Goal: Use online tool/utility: Utilize a website feature to perform a specific function

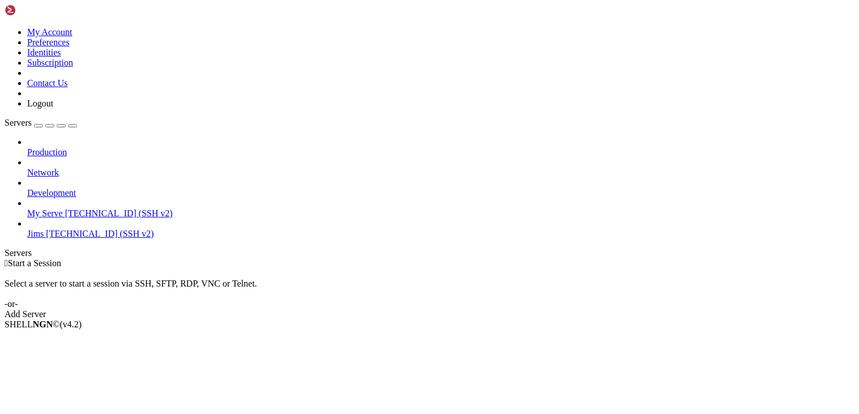
click at [33, 229] on link "Jims [TECHNICAL_ID] (SSH v2)" at bounding box center [440, 234] width 827 height 10
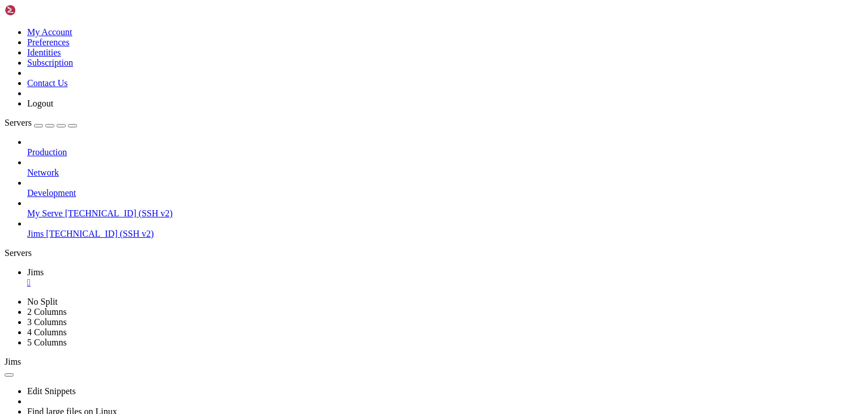
click at [189, 277] on div "" at bounding box center [440, 282] width 827 height 10
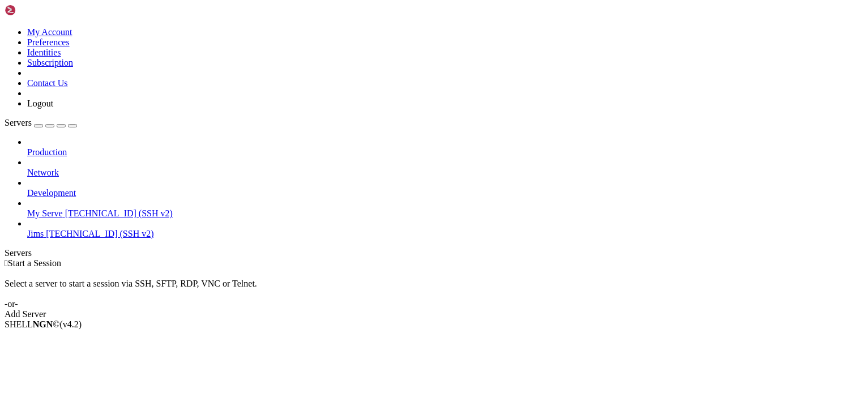
click at [33, 229] on link "Jims [TECHNICAL_ID] (SSH v2)" at bounding box center [440, 234] width 827 height 10
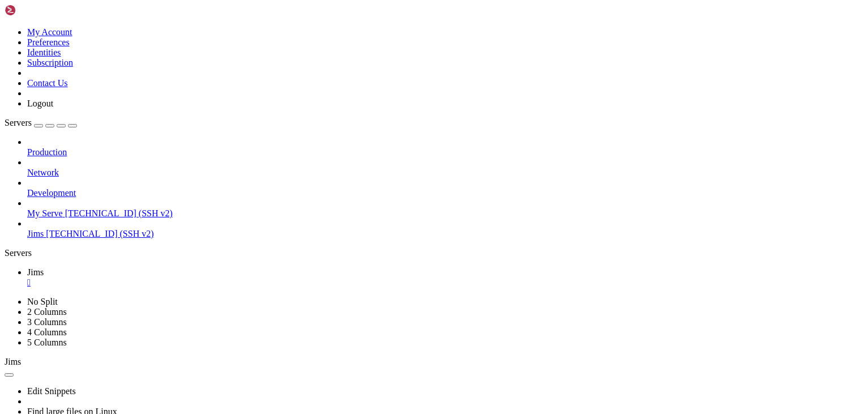
click at [63, 208] on span "My Serve" at bounding box center [45, 213] width 36 height 10
click at [186, 277] on div "" at bounding box center [440, 282] width 827 height 10
